Goal: Information Seeking & Learning: Learn about a topic

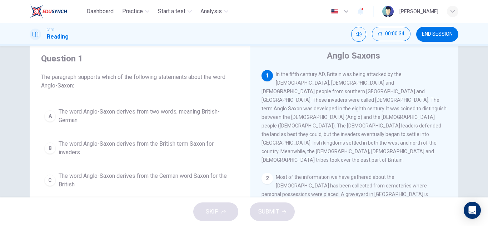
scroll to position [22, 0]
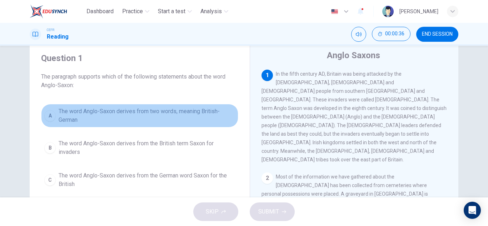
click at [186, 113] on span "The word Anglo-Saxon derives from two words, meaning British-German" at bounding box center [147, 115] width 176 height 17
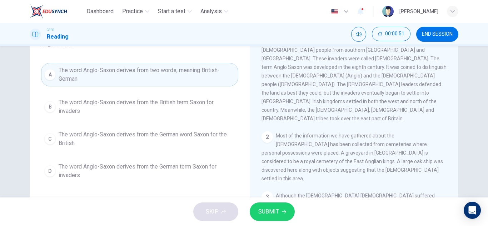
scroll to position [63, 0]
click at [256, 207] on button "SUBMIT" at bounding box center [271, 211] width 45 height 19
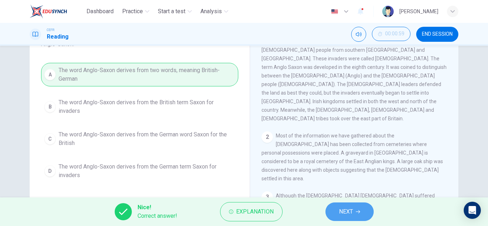
click at [348, 210] on span "NEXT" at bounding box center [346, 212] width 14 height 10
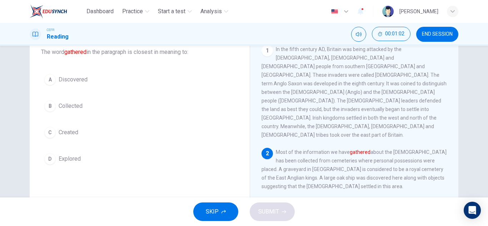
scroll to position [46, 0]
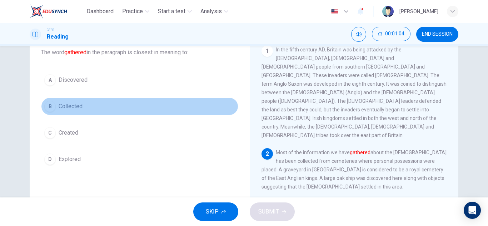
click at [84, 110] on button "B Collected" at bounding box center [139, 106] width 197 height 18
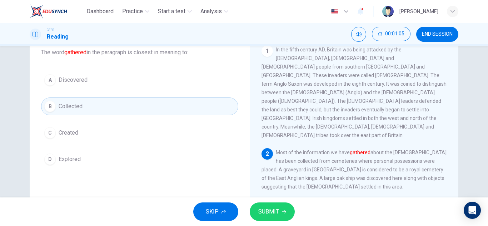
click at [276, 208] on span "SUBMIT" at bounding box center [268, 212] width 21 height 10
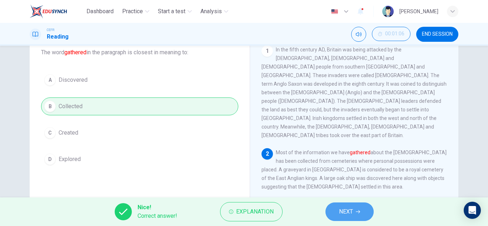
click at [338, 213] on button "NEXT" at bounding box center [349, 211] width 48 height 19
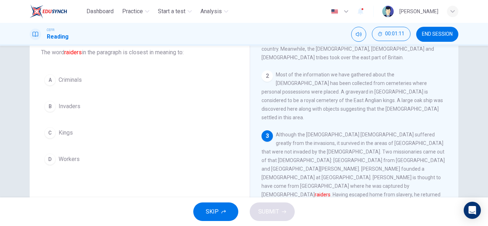
scroll to position [79, 0]
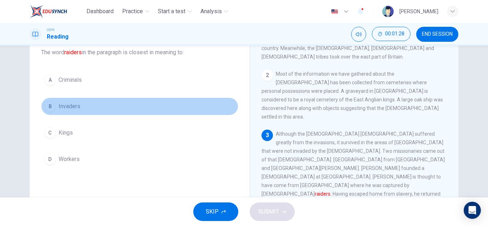
click at [107, 103] on button "B Invaders" at bounding box center [139, 106] width 197 height 18
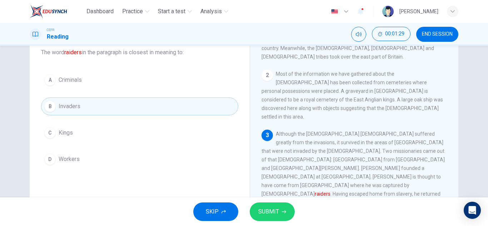
click at [272, 208] on span "SUBMIT" at bounding box center [268, 212] width 21 height 10
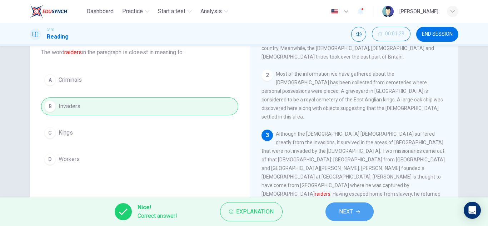
click at [355, 212] on button "NEXT" at bounding box center [349, 211] width 48 height 19
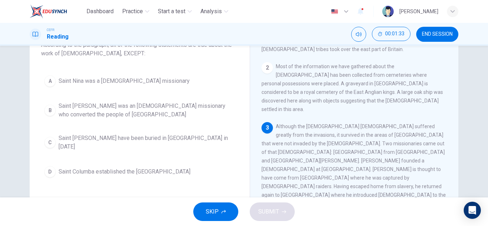
scroll to position [54, 0]
click at [142, 84] on span "Saint Nina was a [DEMOGRAPHIC_DATA] missionary" at bounding box center [124, 80] width 131 height 9
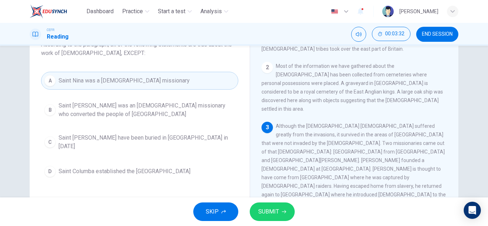
click at [268, 207] on span "SUBMIT" at bounding box center [268, 212] width 21 height 10
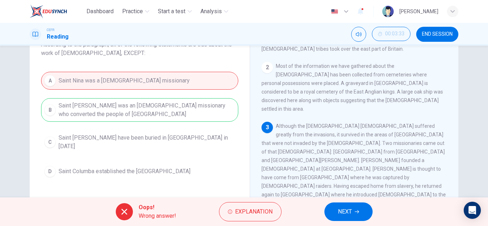
click at [351, 209] on span "NEXT" at bounding box center [345, 212] width 14 height 10
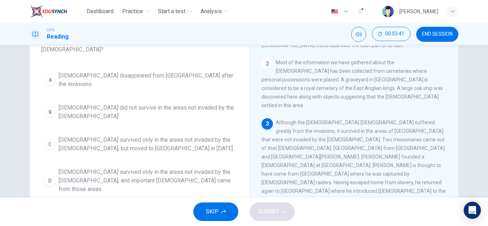
scroll to position [58, 0]
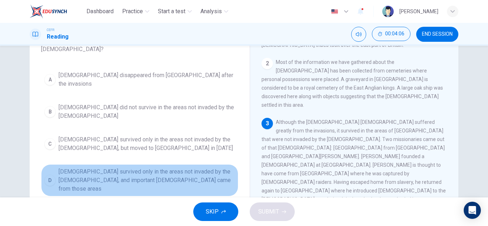
click at [173, 167] on span "[DEMOGRAPHIC_DATA] survived only in the areas not invaded by the [DEMOGRAPHIC_D…" at bounding box center [147, 180] width 176 height 26
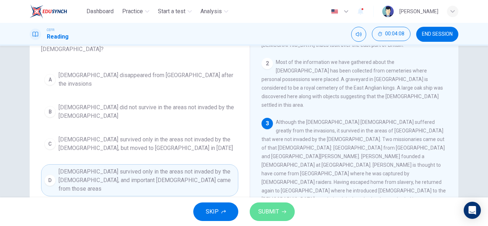
click at [271, 210] on span "SUBMIT" at bounding box center [268, 212] width 21 height 10
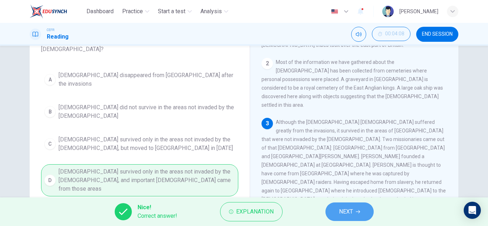
click at [337, 208] on button "NEXT" at bounding box center [349, 211] width 48 height 19
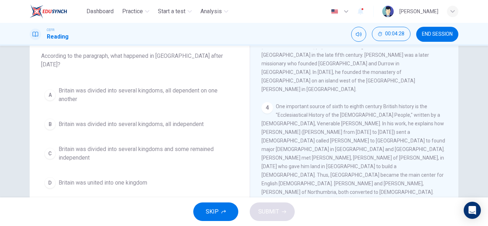
scroll to position [246, 0]
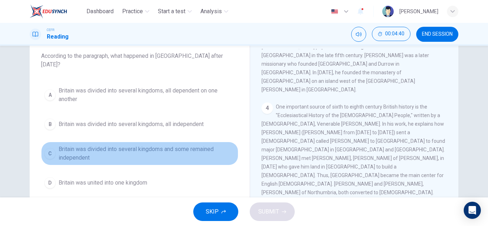
click at [147, 145] on span "Britain was divided into several kingdoms and some remained independent" at bounding box center [147, 153] width 176 height 17
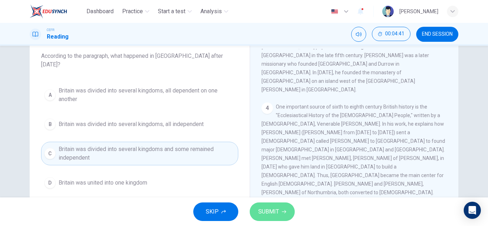
click at [277, 216] on span "SUBMIT" at bounding box center [268, 212] width 21 height 10
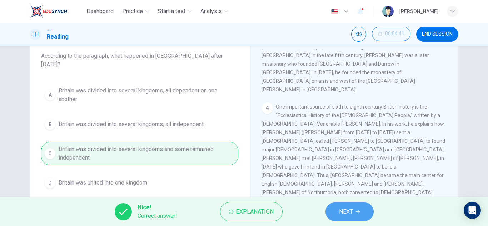
click at [362, 208] on button "NEXT" at bounding box center [349, 211] width 48 height 19
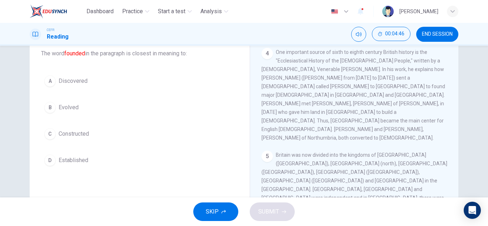
scroll to position [45, 0]
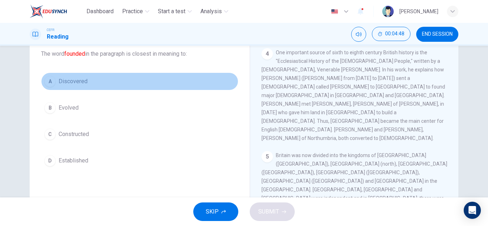
click at [159, 82] on button "A Discovered" at bounding box center [139, 81] width 197 height 18
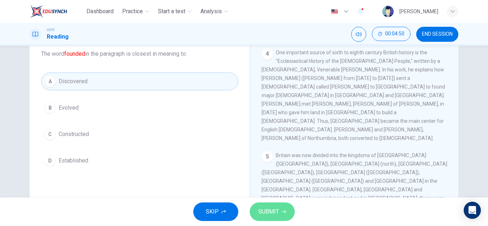
click at [278, 207] on span "SUBMIT" at bounding box center [268, 212] width 21 height 10
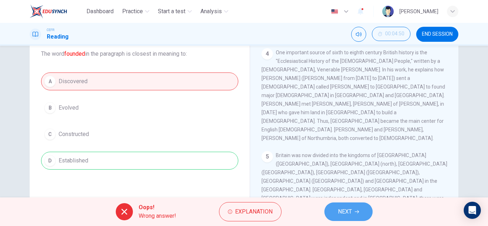
click at [348, 210] on span "NEXT" at bounding box center [345, 212] width 14 height 10
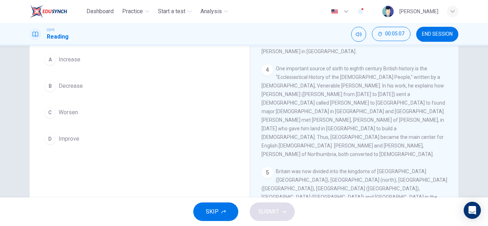
scroll to position [66, 0]
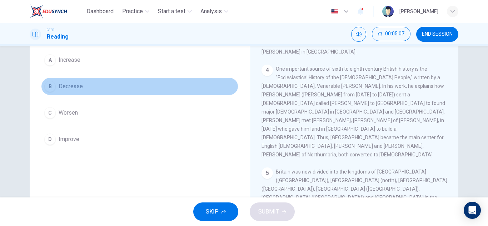
click at [124, 87] on button "B Decrease" at bounding box center [139, 86] width 197 height 18
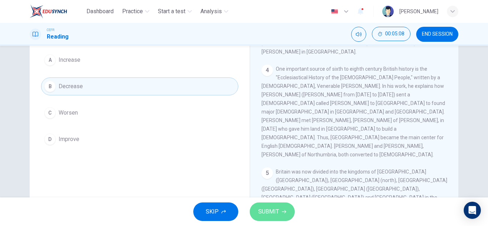
click at [272, 212] on span "SUBMIT" at bounding box center [268, 212] width 21 height 10
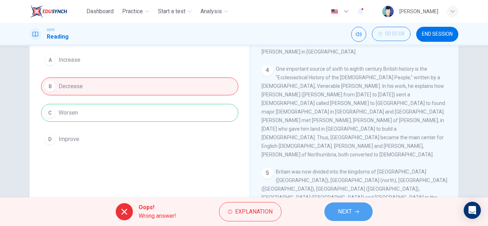
click at [343, 210] on span "NEXT" at bounding box center [345, 212] width 14 height 10
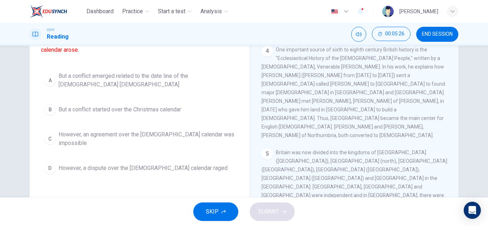
scroll to position [281, 0]
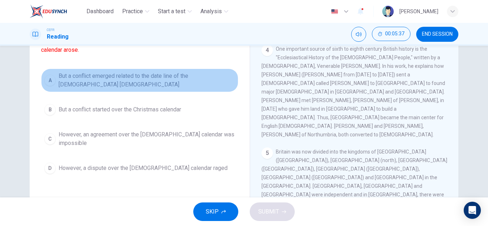
click at [146, 80] on span "But a conflict emerged related to the date line of the [DEMOGRAPHIC_DATA] [DEMO…" at bounding box center [147, 80] width 176 height 17
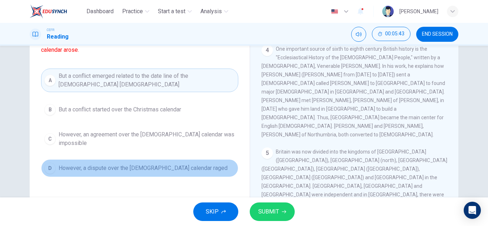
click at [169, 164] on span "However, a dispute over the [DEMOGRAPHIC_DATA] calendar raged" at bounding box center [143, 168] width 169 height 9
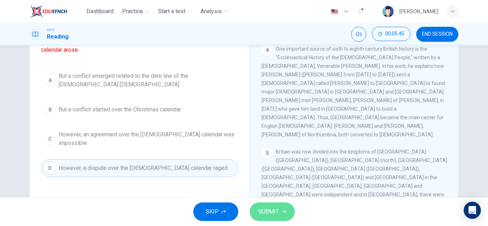
click at [272, 211] on span "SUBMIT" at bounding box center [268, 212] width 21 height 10
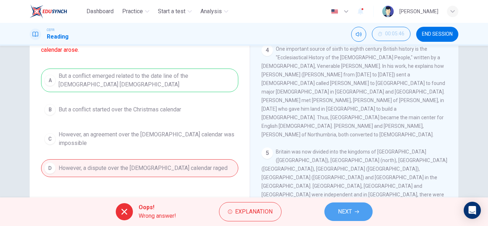
click at [345, 214] on span "NEXT" at bounding box center [345, 212] width 14 height 10
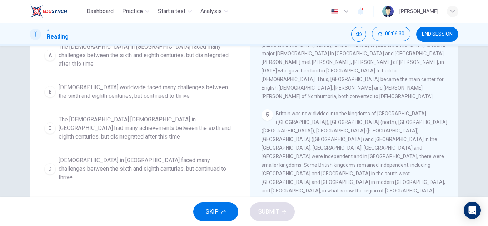
scroll to position [85, 0]
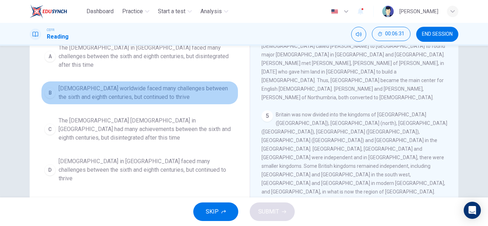
click at [184, 85] on span "[DEMOGRAPHIC_DATA] worldwide faced many challenges between the sixth and eighth…" at bounding box center [147, 92] width 176 height 17
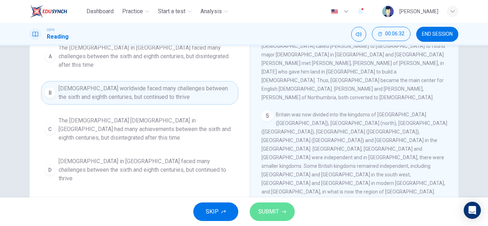
click at [281, 215] on button "SUBMIT" at bounding box center [271, 211] width 45 height 19
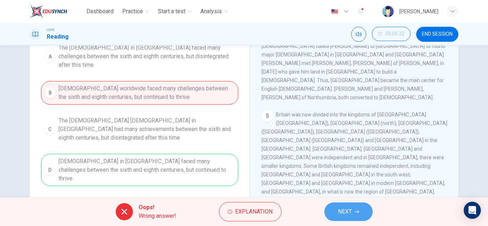
click at [354, 209] on button "NEXT" at bounding box center [348, 211] width 48 height 19
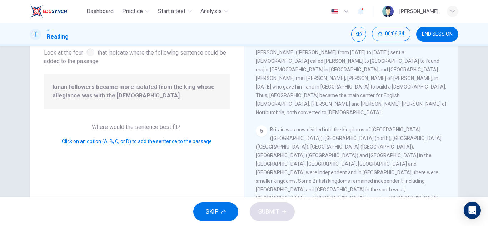
scroll to position [44, 0]
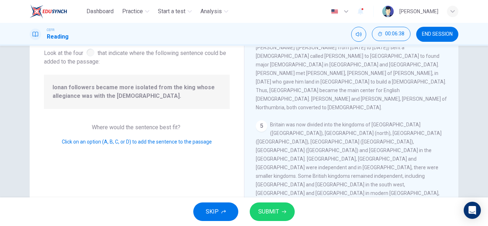
scroll to position [316, 0]
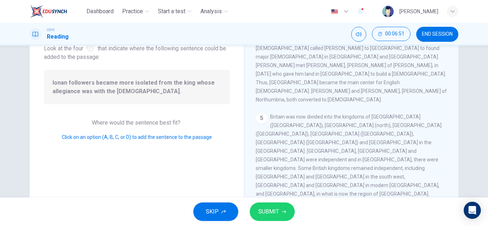
scroll to position [49, 0]
click at [269, 208] on span "SUBMIT" at bounding box center [268, 212] width 21 height 10
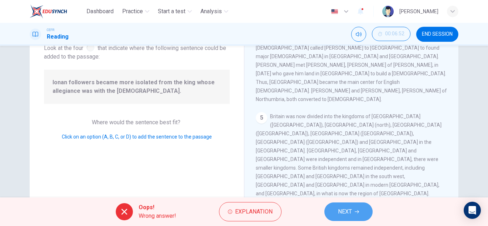
click at [357, 210] on icon "button" at bounding box center [356, 212] width 4 height 4
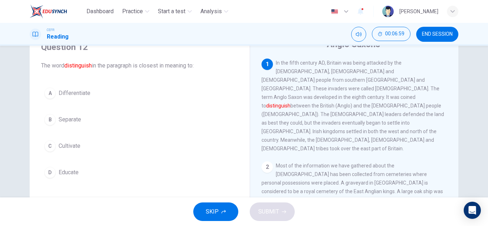
scroll to position [34, 0]
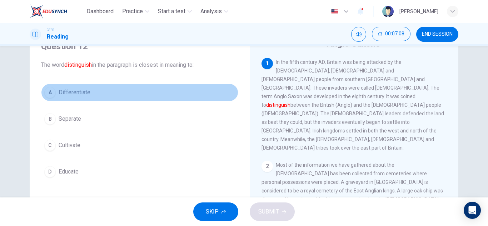
click at [89, 94] on button "A Differentiate" at bounding box center [139, 93] width 197 height 18
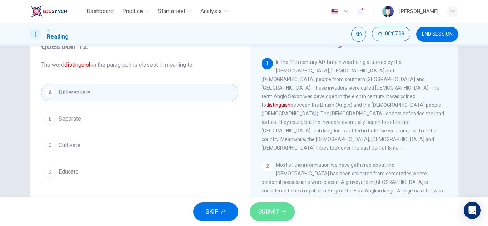
click at [266, 206] on button "SUBMIT" at bounding box center [271, 211] width 45 height 19
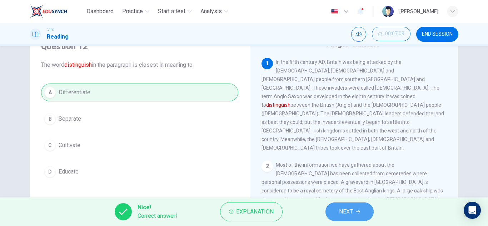
click at [339, 213] on span "NEXT" at bounding box center [346, 212] width 14 height 10
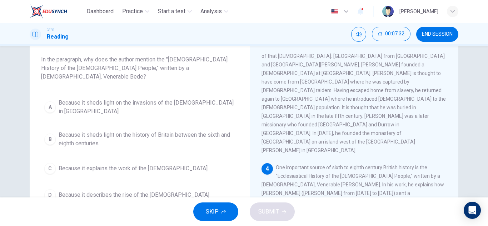
scroll to position [39, 0]
click at [333, 164] on span "One important source of sixth to eighth century British history is the "Ecclesi…" at bounding box center [352, 209] width 183 height 91
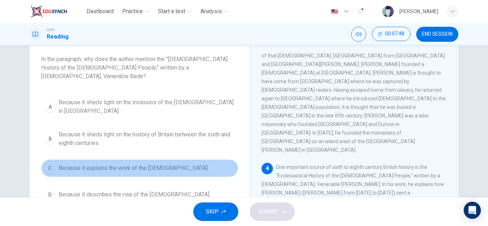
click at [153, 164] on span "Because it explains the work of the [DEMOGRAPHIC_DATA]" at bounding box center [133, 168] width 149 height 9
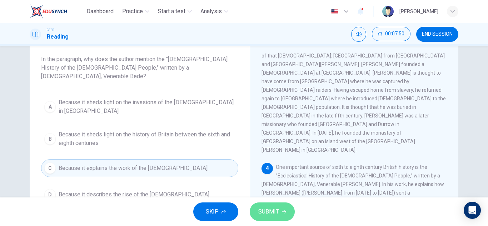
click at [260, 211] on span "SUBMIT" at bounding box center [268, 212] width 21 height 10
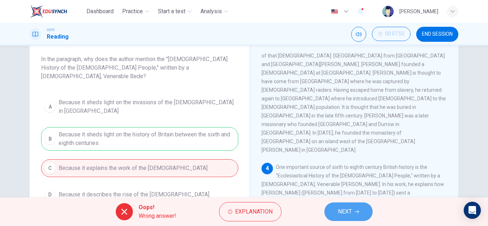
click at [349, 211] on span "NEXT" at bounding box center [345, 212] width 14 height 10
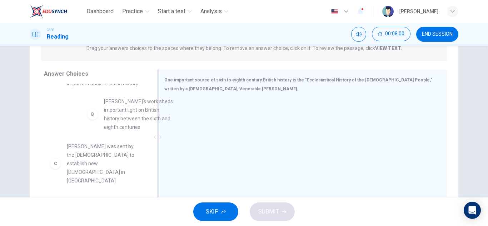
scroll to position [43, 0]
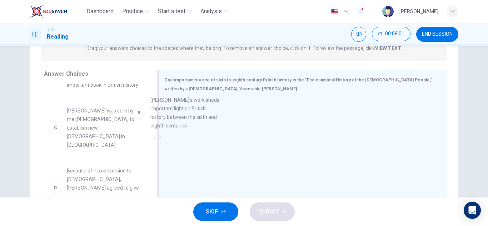
drag, startPoint x: 114, startPoint y: 126, endPoint x: 239, endPoint y: 111, distance: 126.1
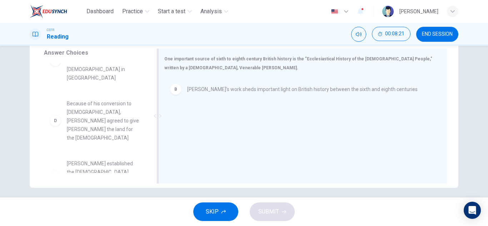
scroll to position [121, 0]
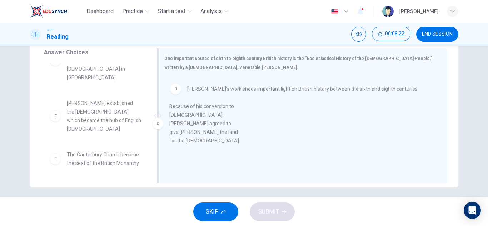
drag, startPoint x: 104, startPoint y: 92, endPoint x: 242, endPoint y: 119, distance: 140.7
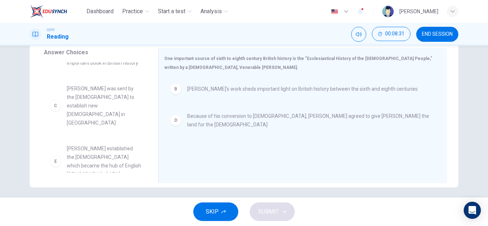
scroll to position [66, 0]
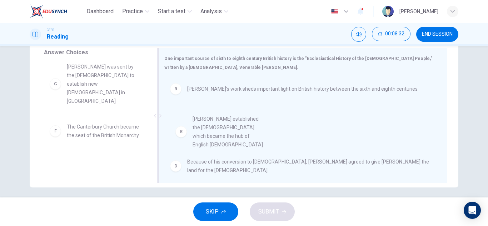
drag, startPoint x: 106, startPoint y: 116, endPoint x: 241, endPoint y: 126, distance: 135.6
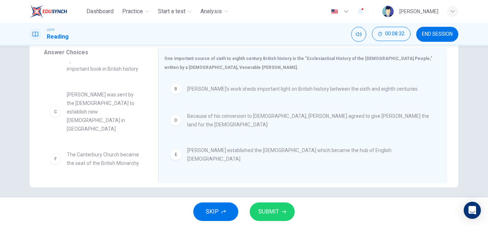
scroll to position [30, 0]
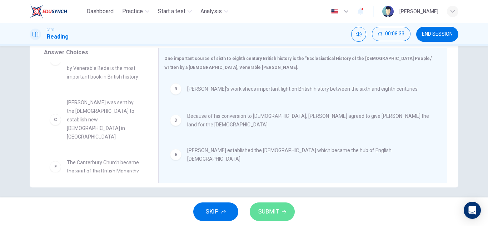
click at [276, 212] on span "SUBMIT" at bounding box center [268, 212] width 21 height 10
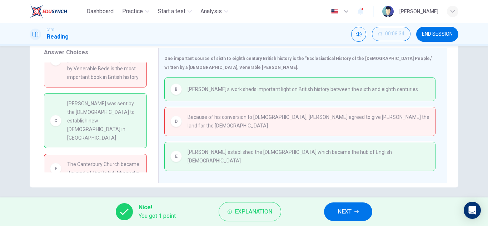
click at [342, 211] on span "NEXT" at bounding box center [344, 212] width 14 height 10
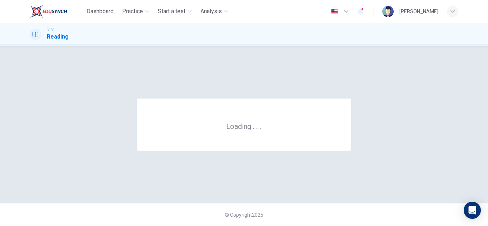
scroll to position [0, 0]
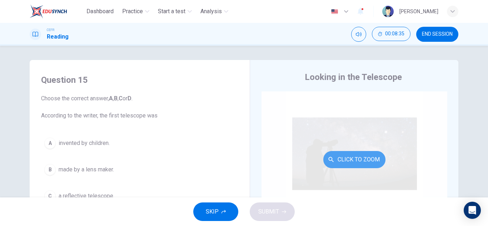
click at [359, 160] on button "Click to Zoom" at bounding box center [354, 159] width 62 height 17
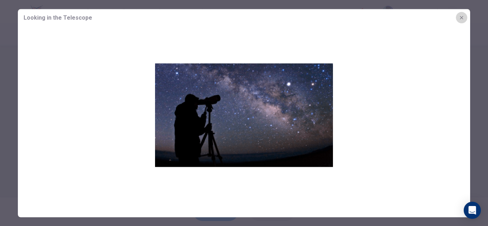
click at [460, 17] on icon "button" at bounding box center [460, 17] width 3 height 3
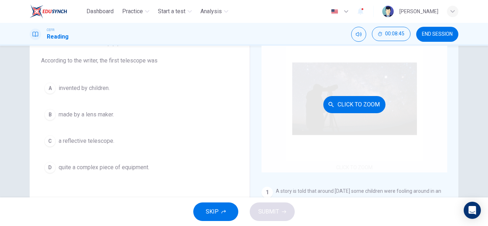
scroll to position [55, 0]
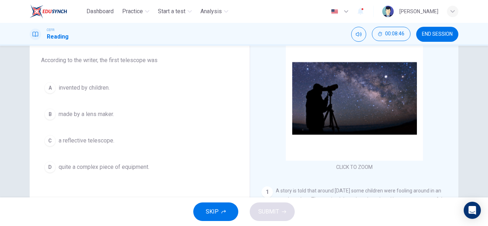
click at [100, 113] on span "made by a lens maker." at bounding box center [86, 114] width 55 height 9
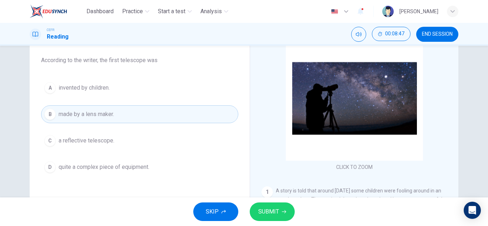
click at [261, 207] on span "SUBMIT" at bounding box center [268, 212] width 21 height 10
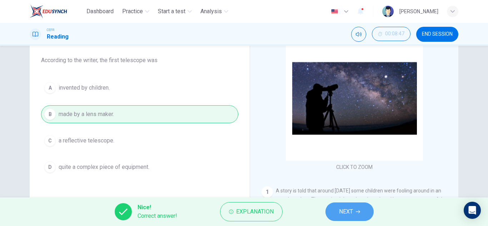
click at [347, 206] on button "NEXT" at bounding box center [349, 211] width 48 height 19
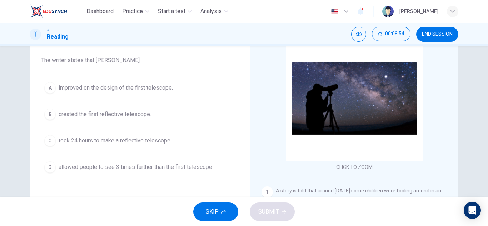
click at [125, 90] on span "improved on the design of the first telescope." at bounding box center [116, 88] width 114 height 9
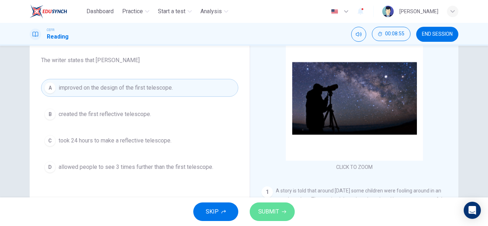
click at [265, 209] on span "SUBMIT" at bounding box center [268, 212] width 21 height 10
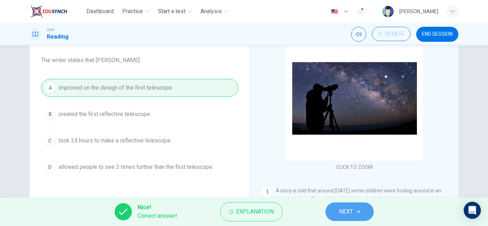
click at [346, 207] on span "NEXT" at bounding box center [346, 212] width 14 height 10
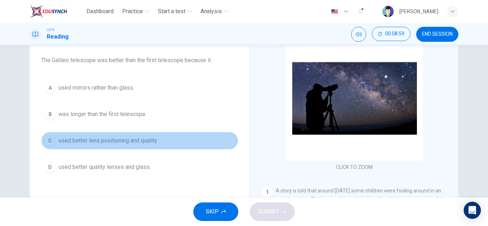
click at [118, 142] on span "used better lens positioning and quality." at bounding box center [108, 140] width 99 height 9
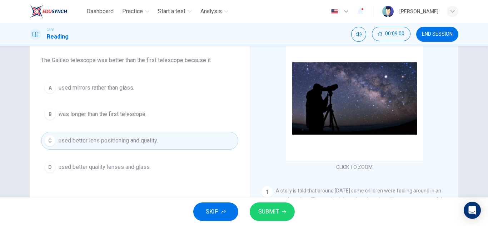
click at [268, 211] on span "SUBMIT" at bounding box center [268, 212] width 21 height 10
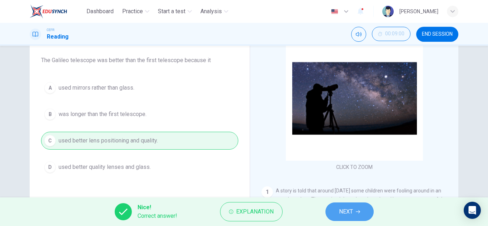
click at [355, 210] on button "NEXT" at bounding box center [349, 211] width 48 height 19
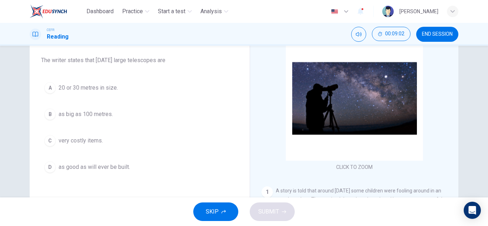
click at [100, 117] on span "as big as 100 metres." at bounding box center [86, 114] width 54 height 9
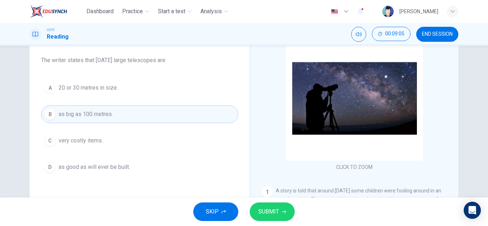
click at [126, 167] on span "as good as will ever be built." at bounding box center [94, 167] width 71 height 9
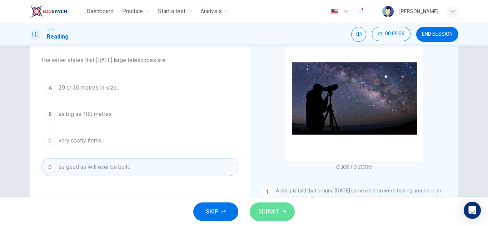
click at [269, 210] on span "SUBMIT" at bounding box center [268, 212] width 21 height 10
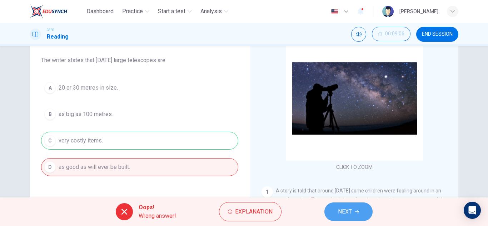
click at [335, 212] on button "NEXT" at bounding box center [348, 211] width 48 height 19
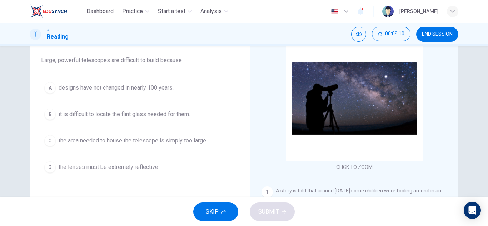
click at [150, 116] on span "it is difficult to locate the flint glass needed for them." at bounding box center [124, 114] width 131 height 9
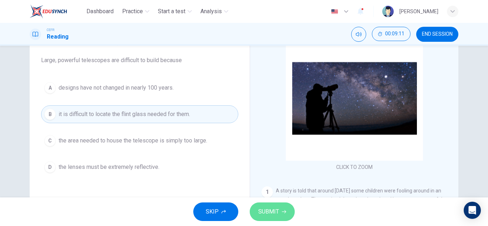
click at [269, 213] on span "SUBMIT" at bounding box center [268, 212] width 21 height 10
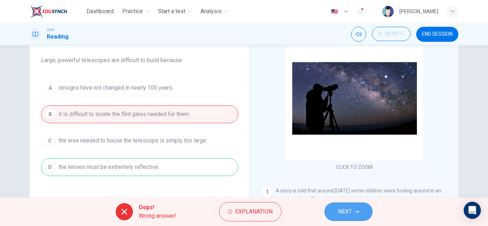
click at [339, 206] on button "NEXT" at bounding box center [348, 211] width 48 height 19
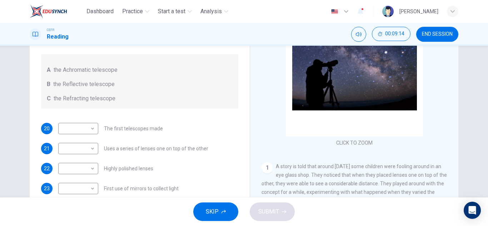
scroll to position [80, 0]
click at [422, 34] on span "END SESSION" at bounding box center [437, 34] width 31 height 6
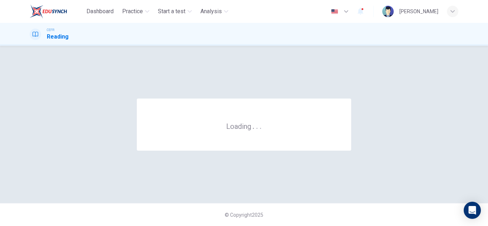
scroll to position [0, 0]
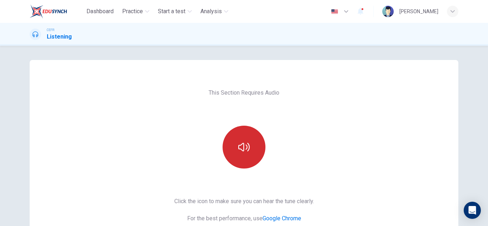
click at [252, 145] on button "button" at bounding box center [243, 147] width 43 height 43
click at [250, 146] on button "button" at bounding box center [243, 147] width 43 height 43
